Goal: Answer question/provide support

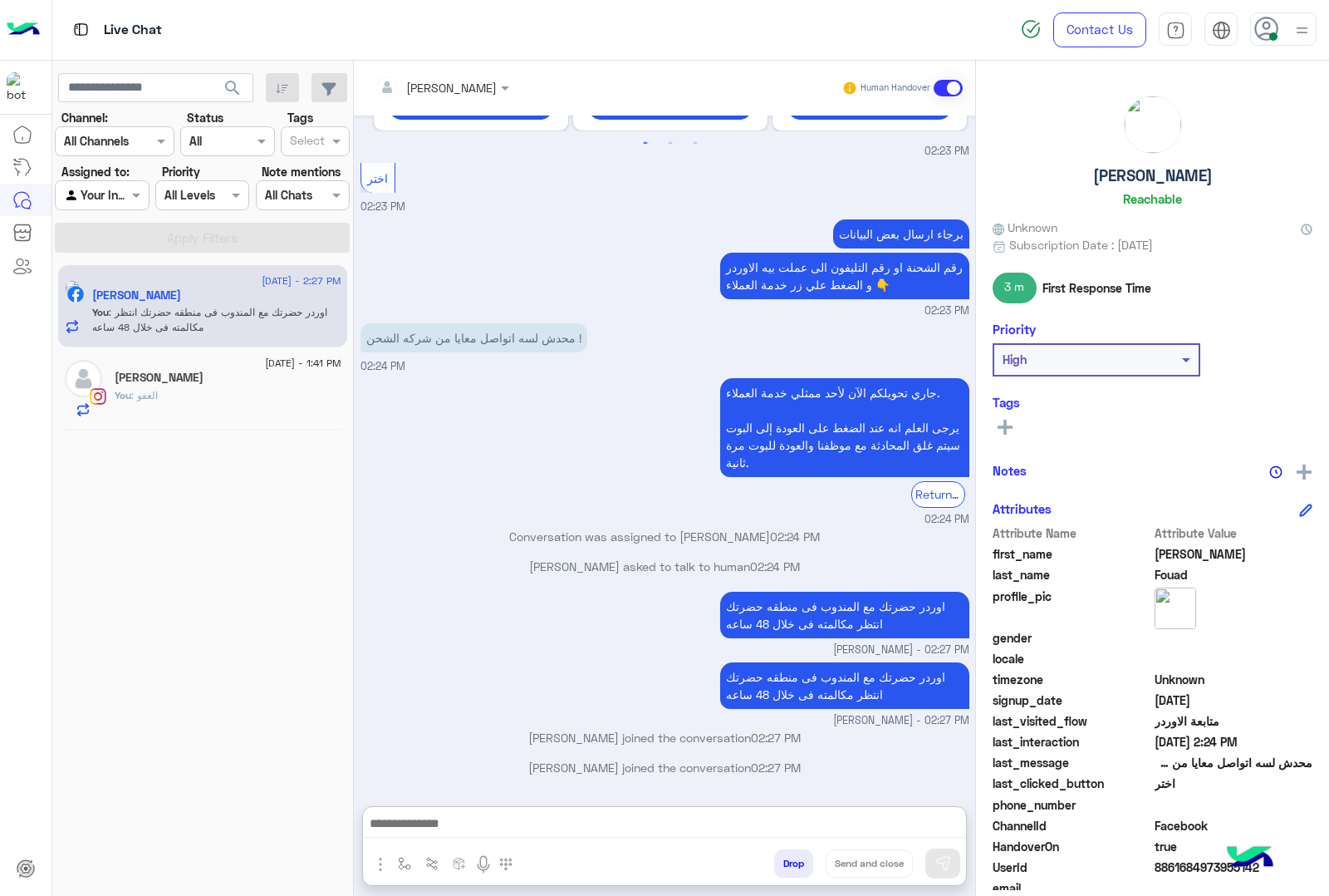
scroll to position [67, 0]
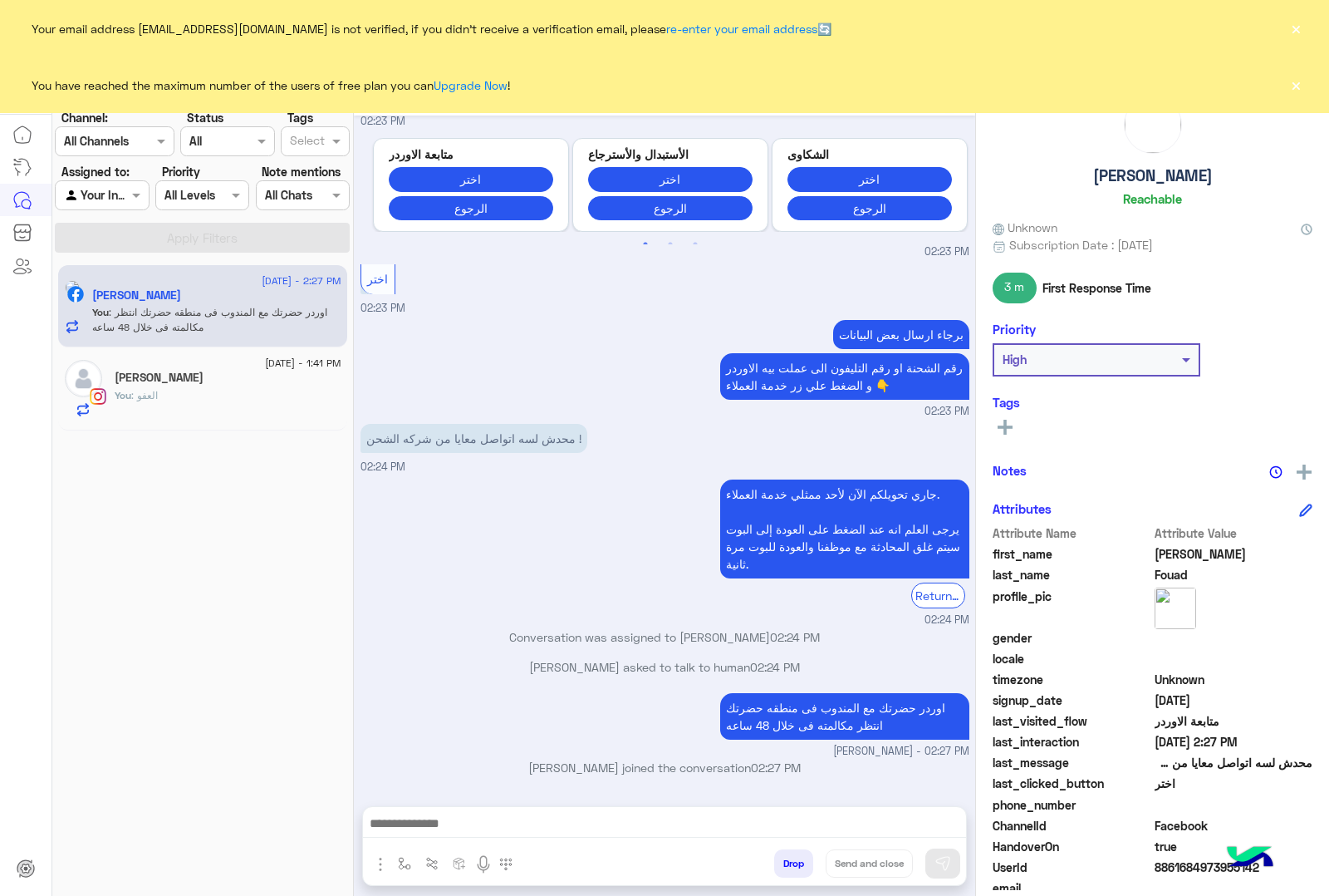
click at [1294, 23] on button "×" at bounding box center [1295, 28] width 17 height 17
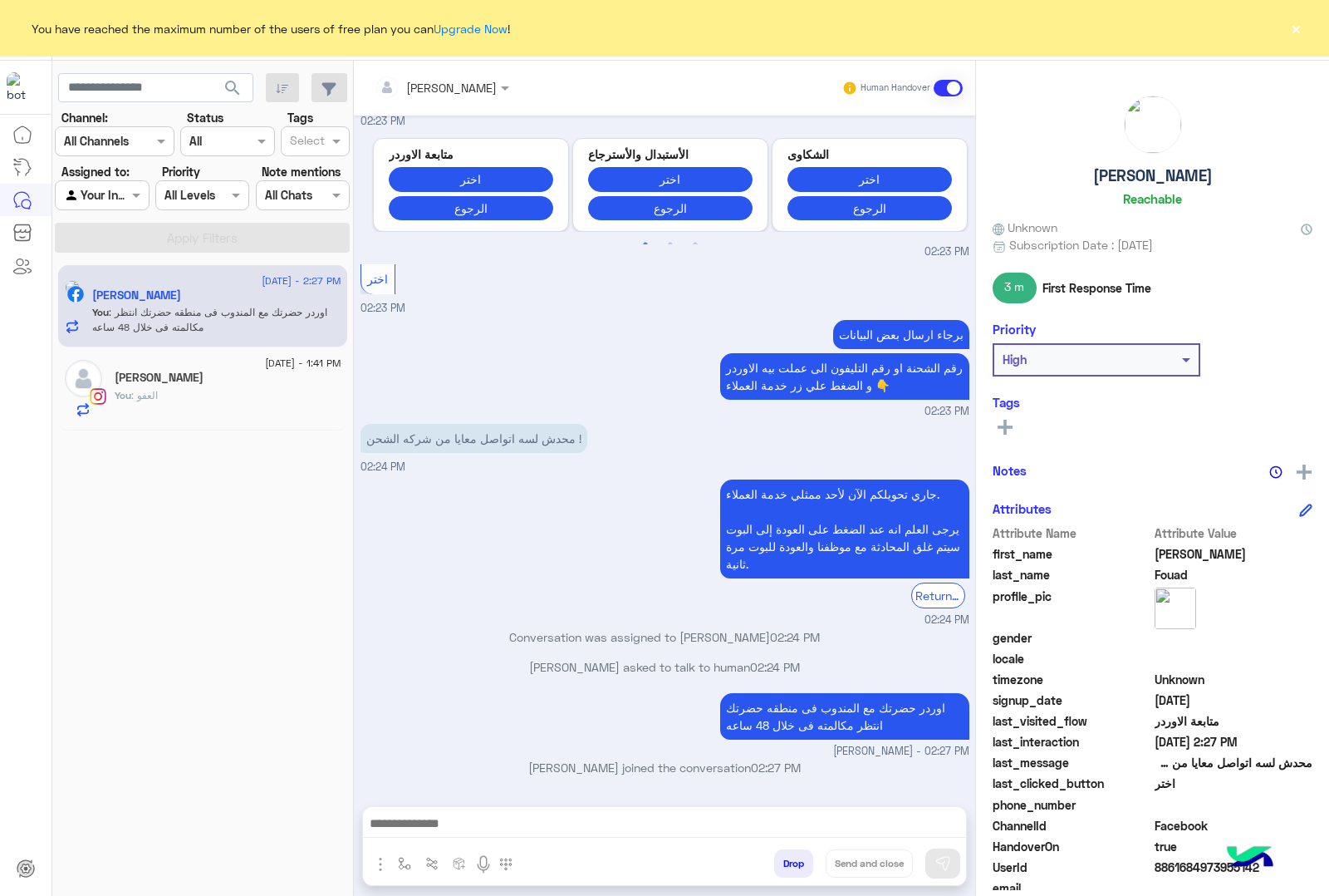
click at [1297, 21] on button "×" at bounding box center [1295, 28] width 17 height 17
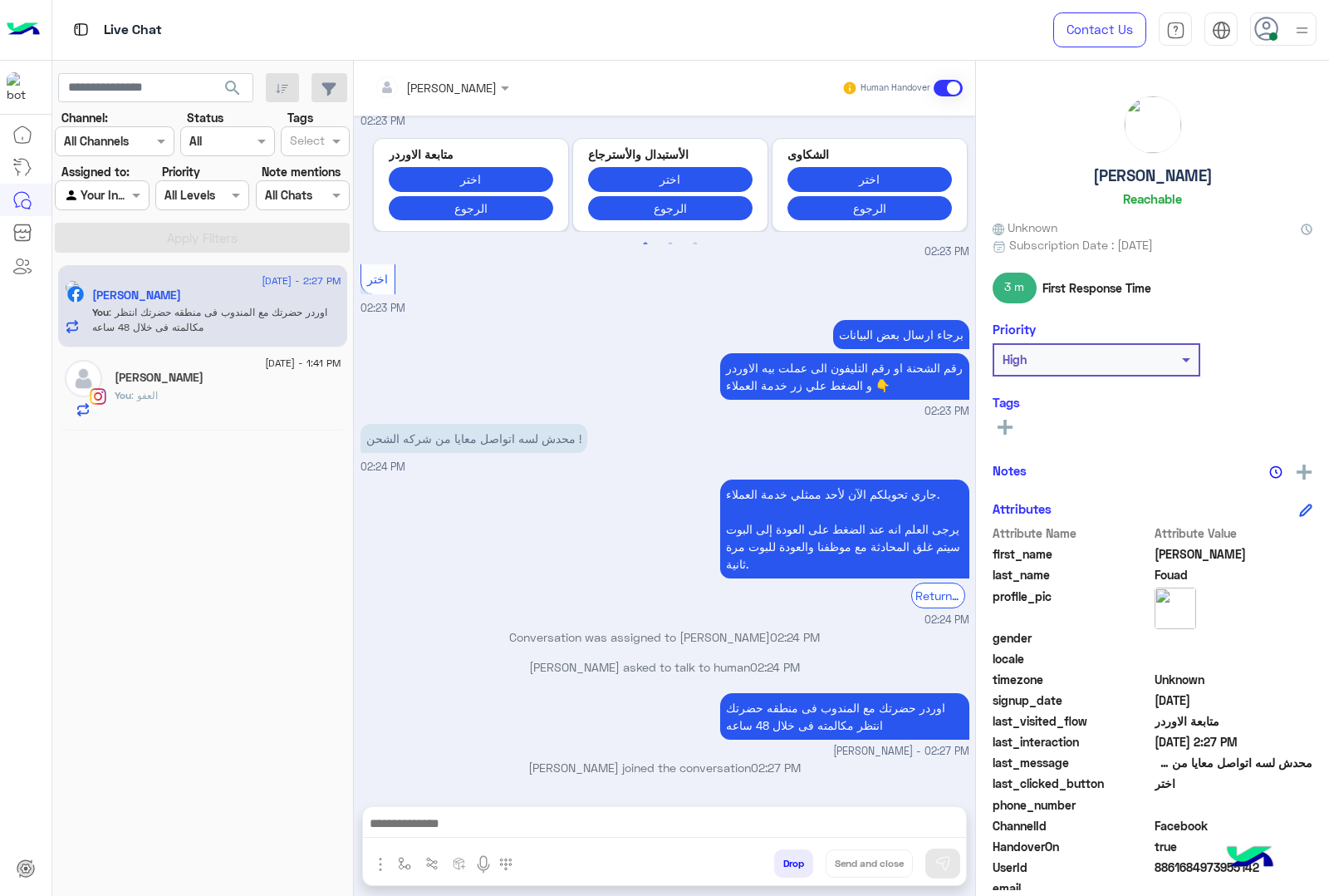
click at [1155, 166] on h5 "[PERSON_NAME]" at bounding box center [1152, 175] width 119 height 19
copy h5 "[PERSON_NAME]"
click at [1189, 874] on span "8861684973955142" at bounding box center [1233, 867] width 159 height 18
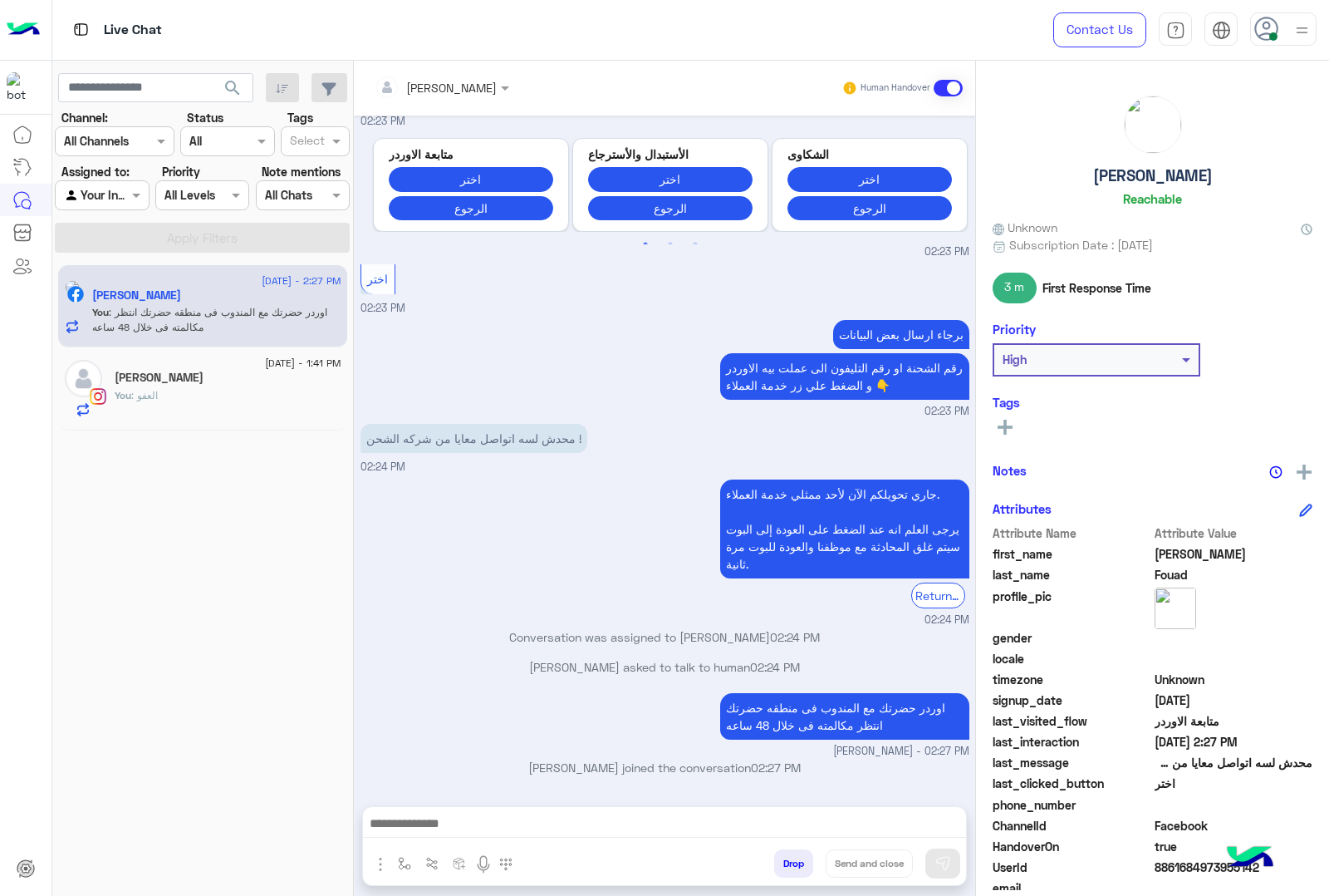
click at [1189, 874] on span "8861684973955142" at bounding box center [1233, 867] width 159 height 18
click at [1181, 864] on span "8861684973955142" at bounding box center [1233, 867] width 159 height 18
click at [101, 359] on div "16 September - 1:41 PM Zeyad Alaa You : العفو" at bounding box center [202, 389] width 289 height 83
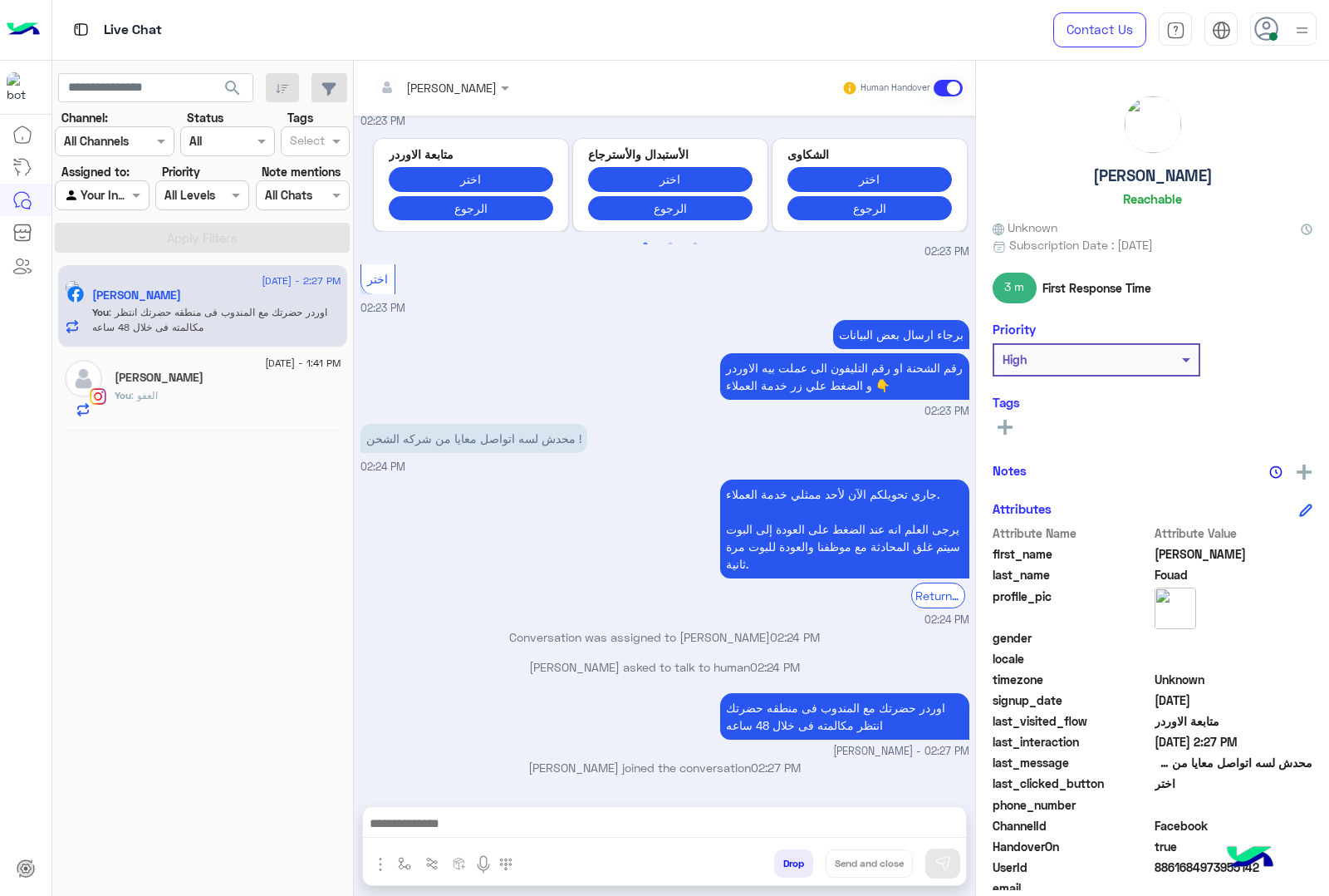
click at [147, 403] on p "You : العفو" at bounding box center [136, 395] width 43 height 15
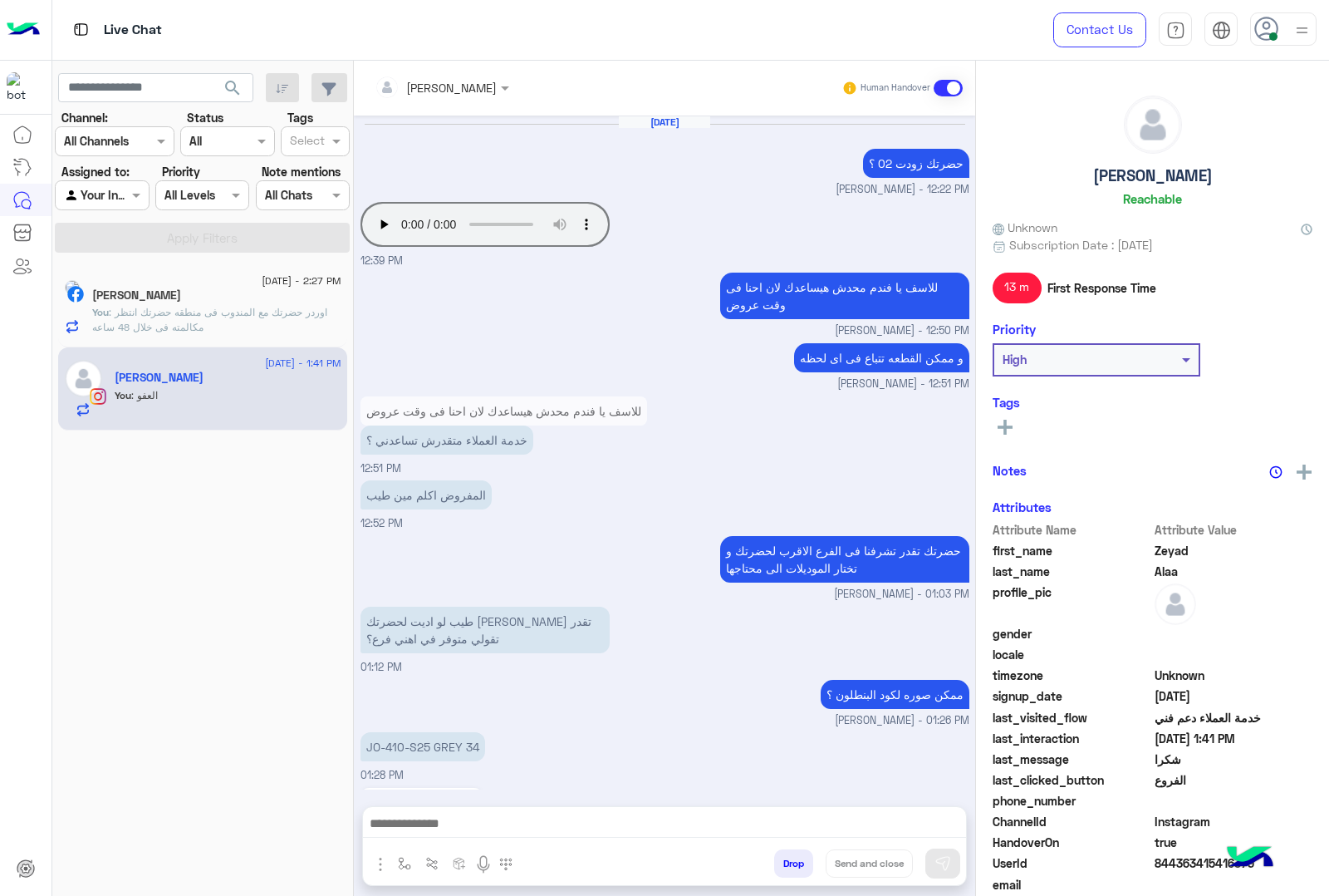
scroll to position [1315, 0]
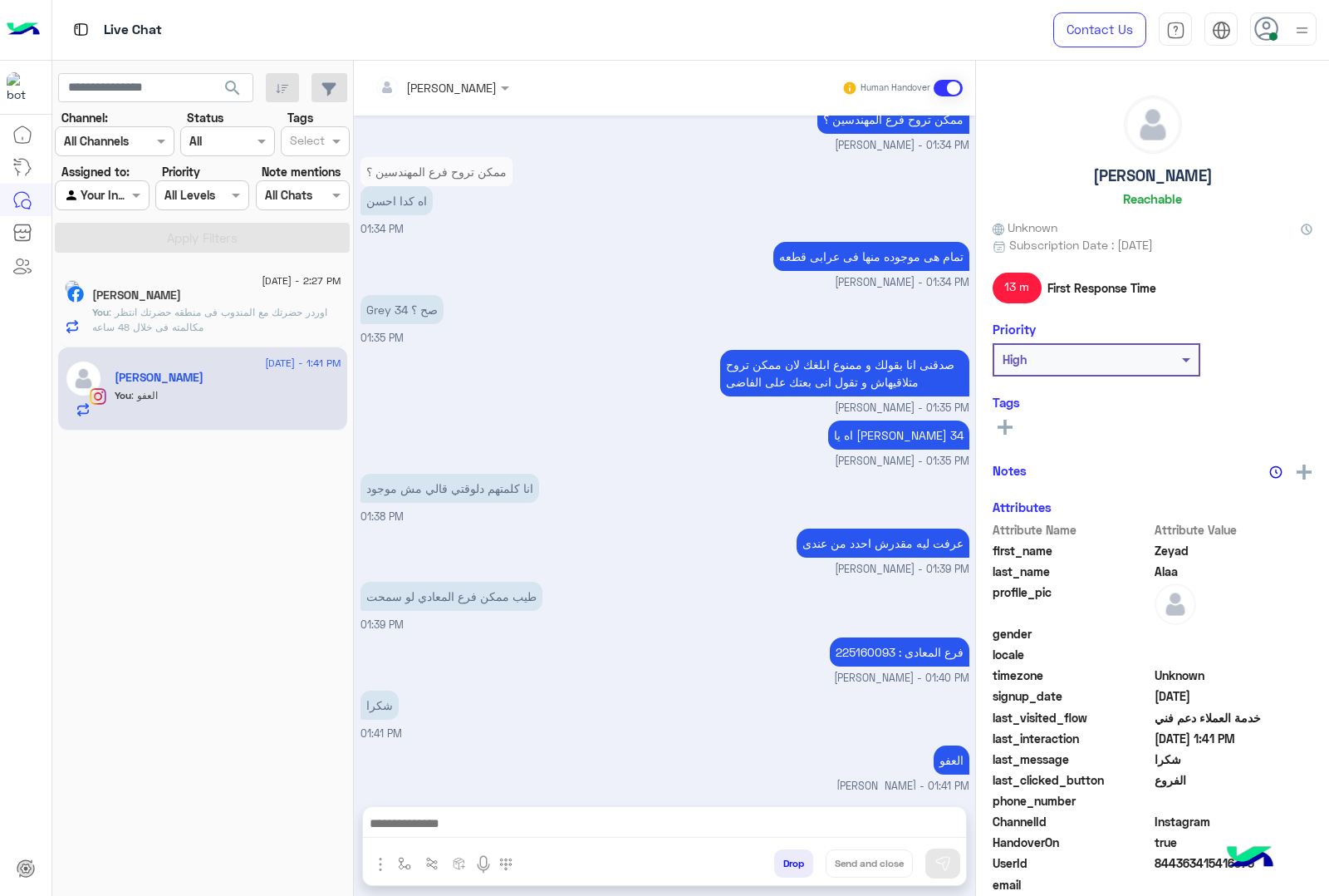
click at [789, 864] on button "Drop" at bounding box center [794, 863] width 39 height 29
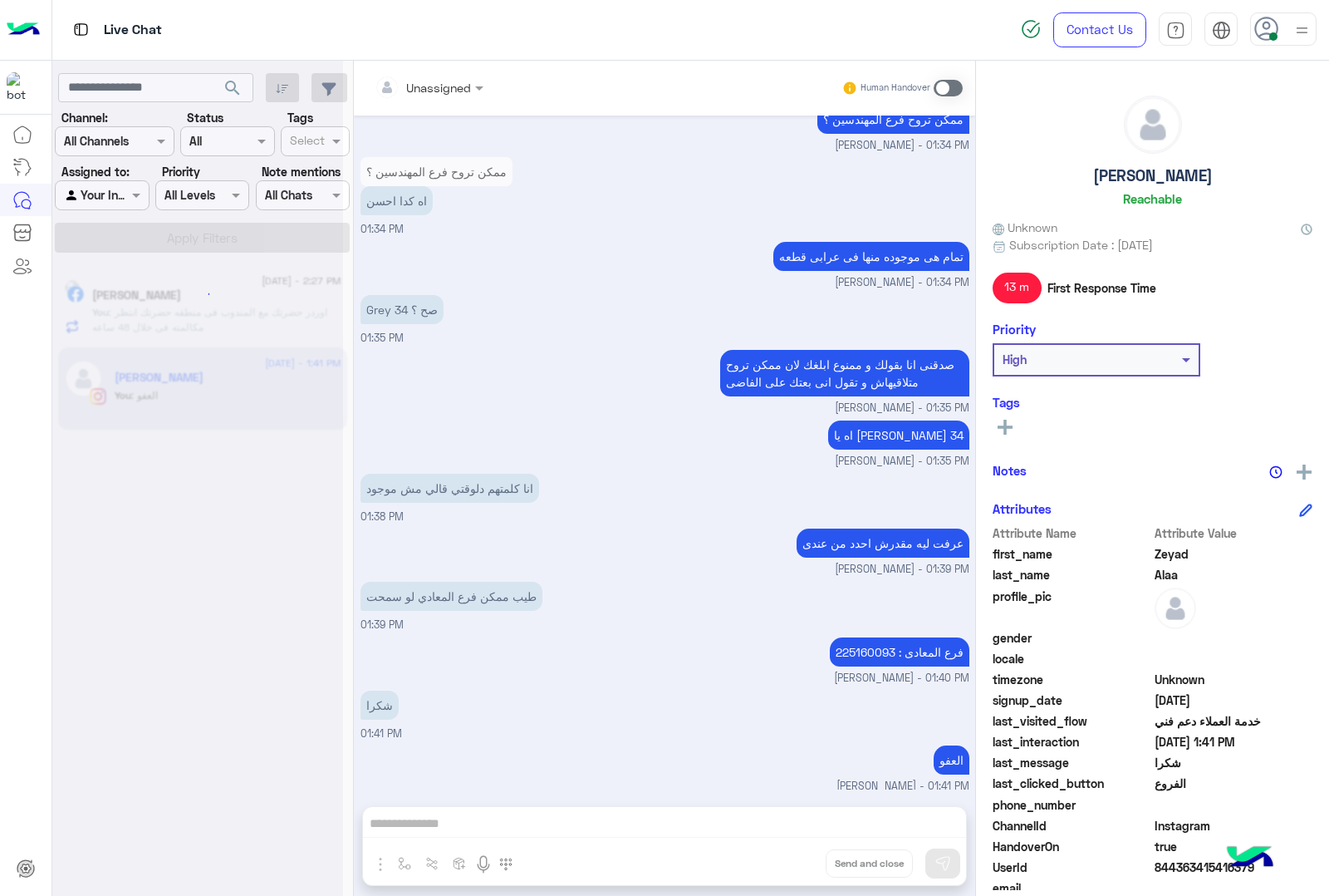
scroll to position [1346, 0]
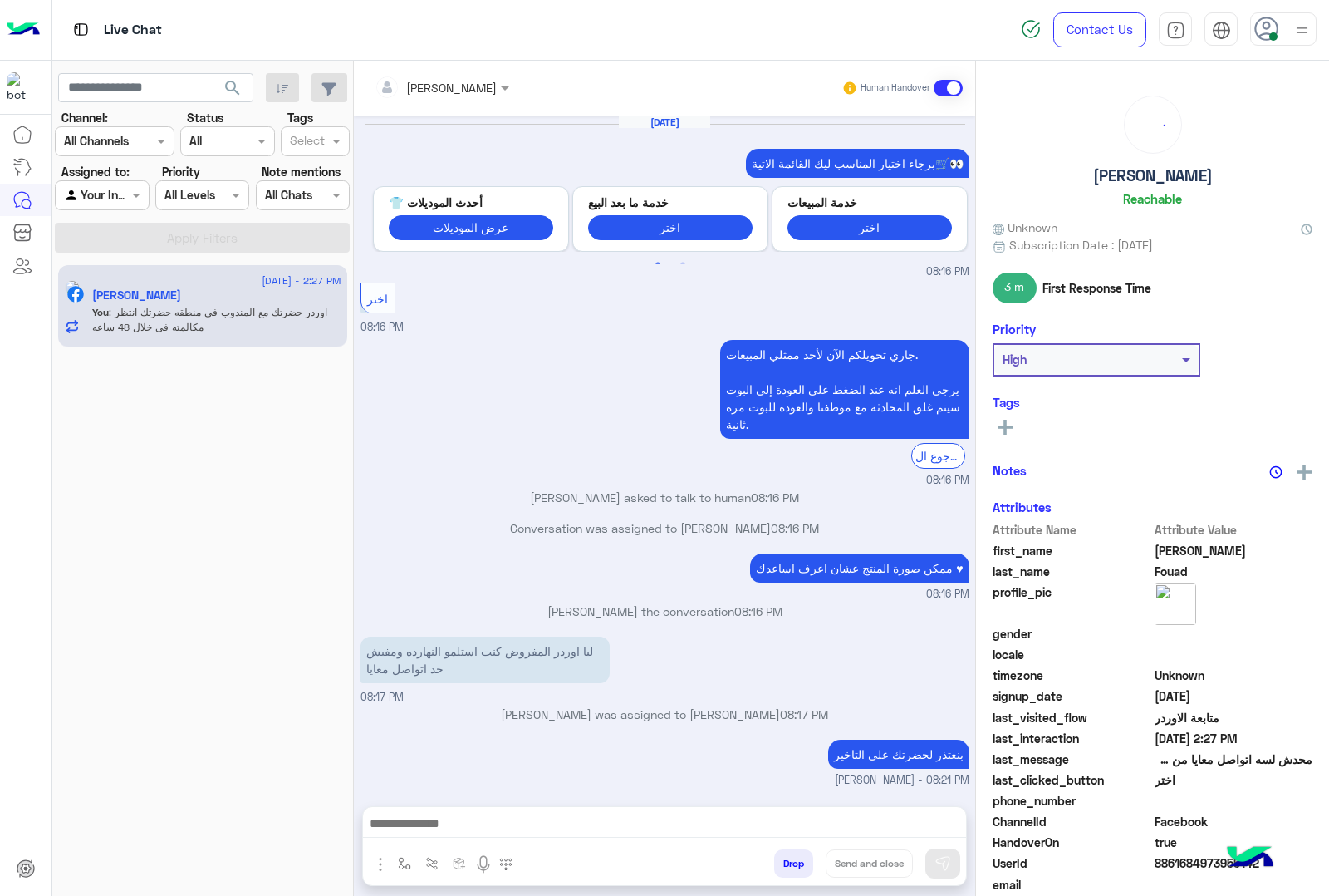
scroll to position [1490, 0]
